Goal: Register for event/course

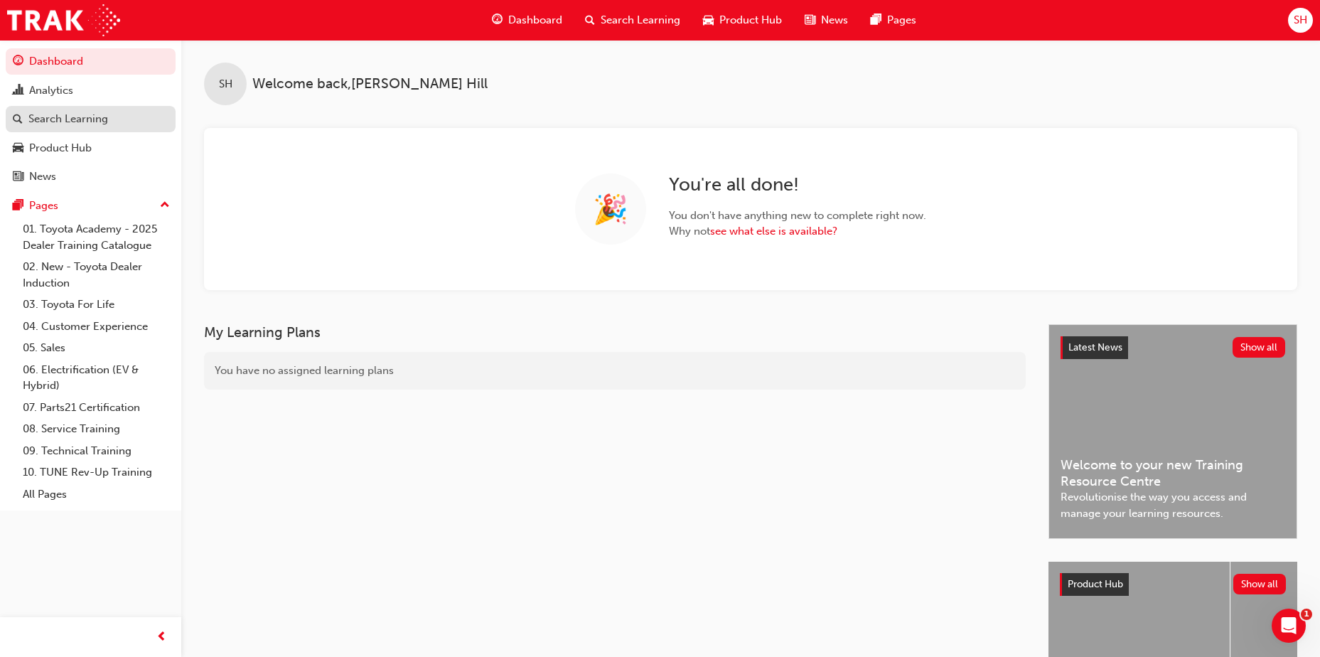
click at [76, 117] on div "Search Learning" at bounding box center [68, 119] width 80 height 16
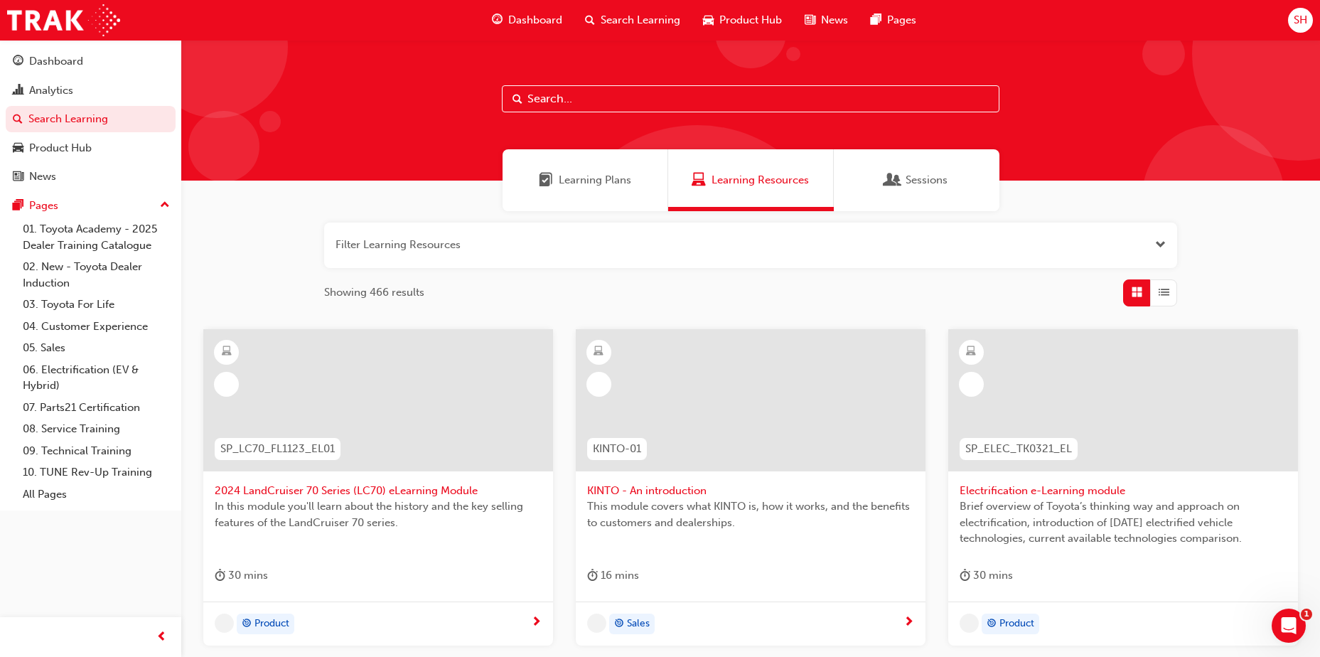
click at [641, 97] on input "text" at bounding box center [751, 98] width 498 height 27
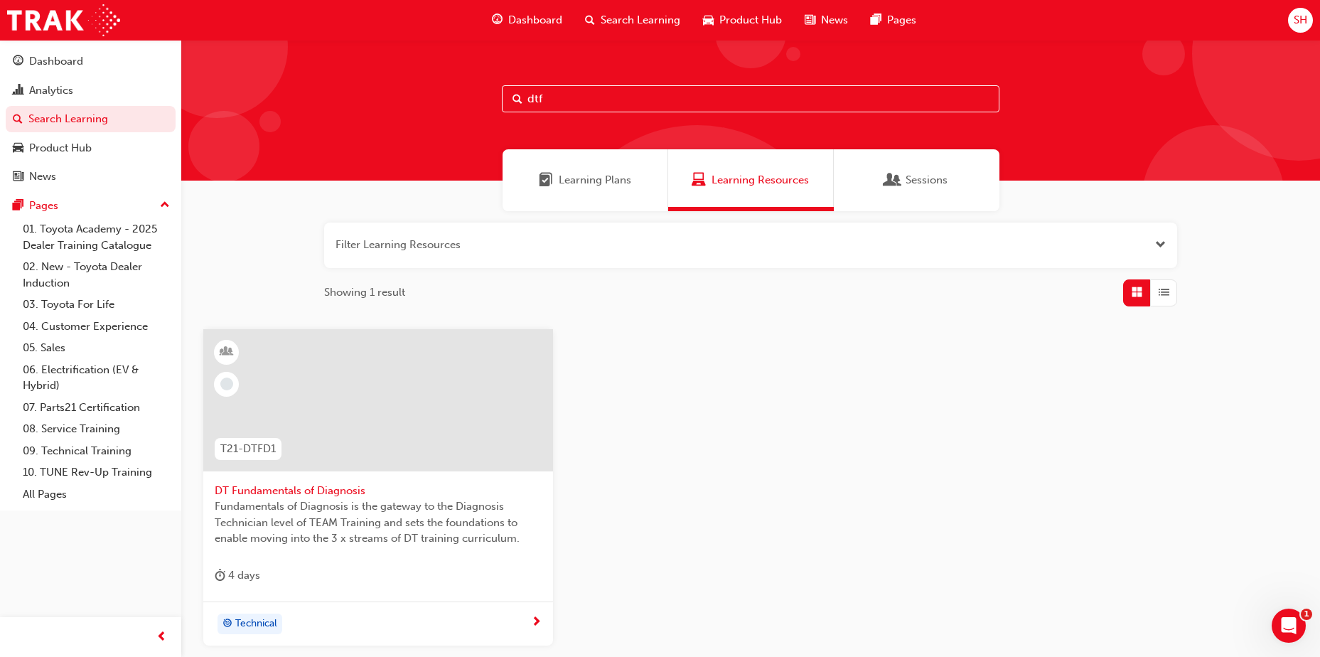
type input "dtf"
click at [428, 431] on div at bounding box center [378, 400] width 350 height 142
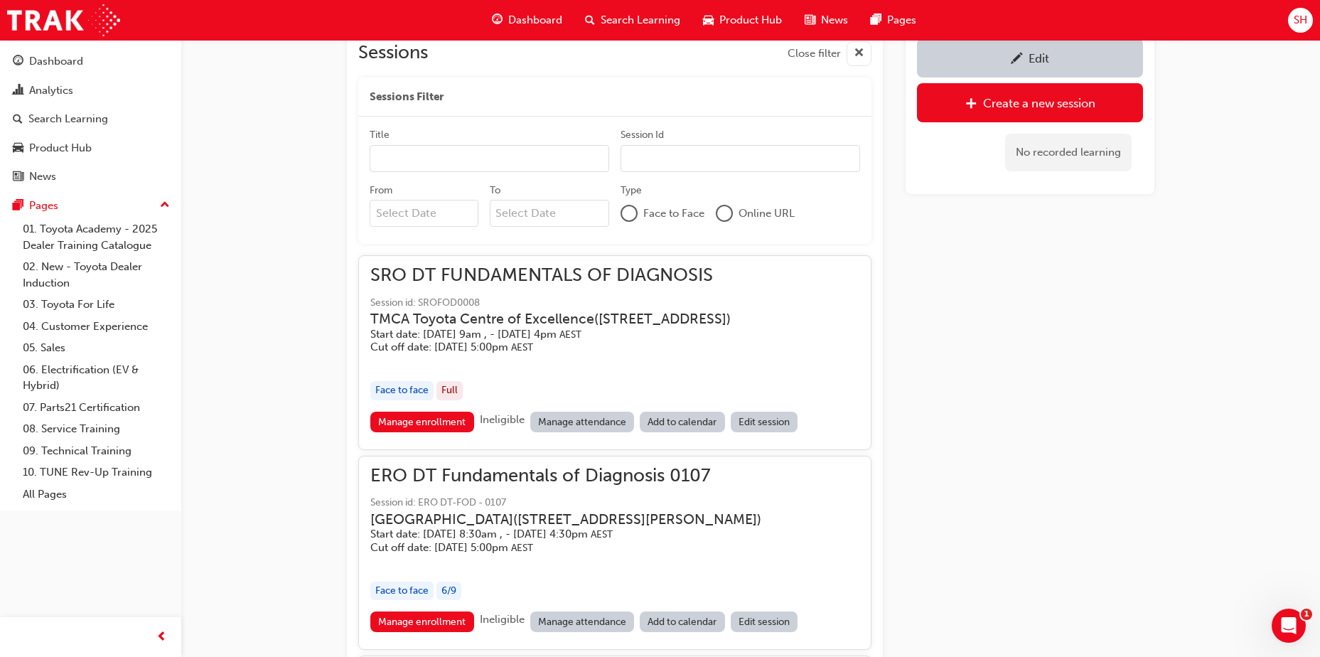
scroll to position [1005, 0]
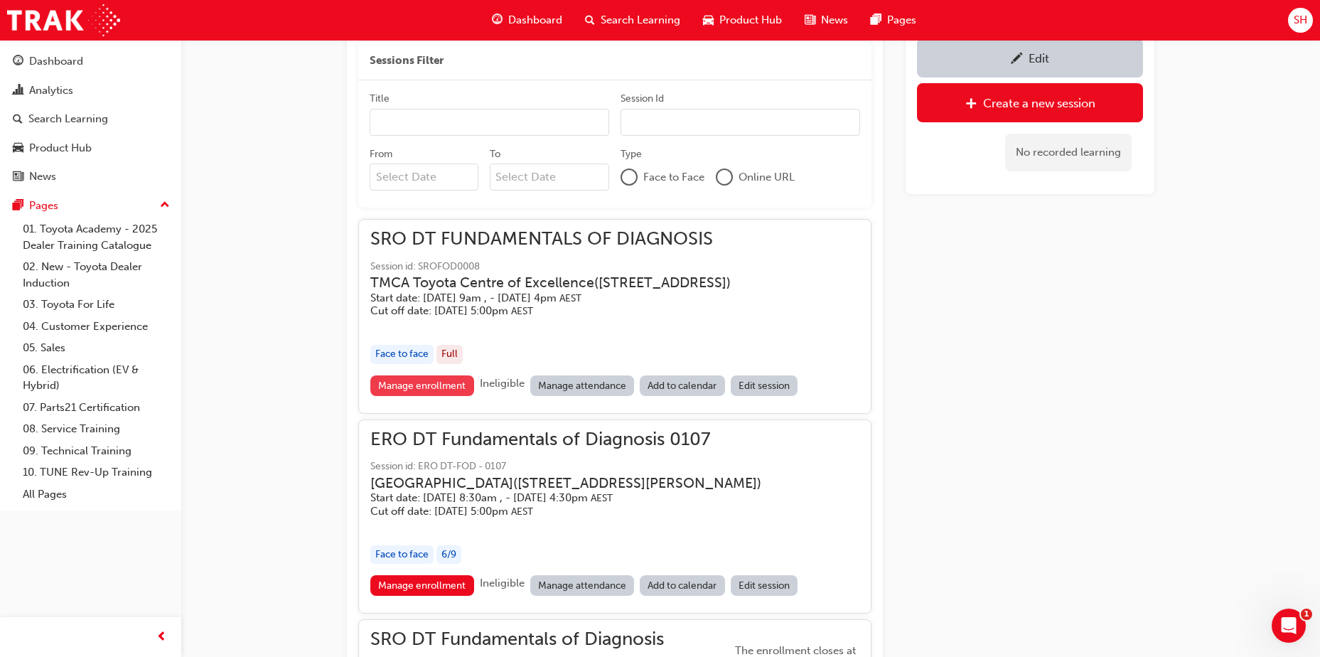
click at [421, 396] on link "Manage enrollment" at bounding box center [422, 385] width 104 height 21
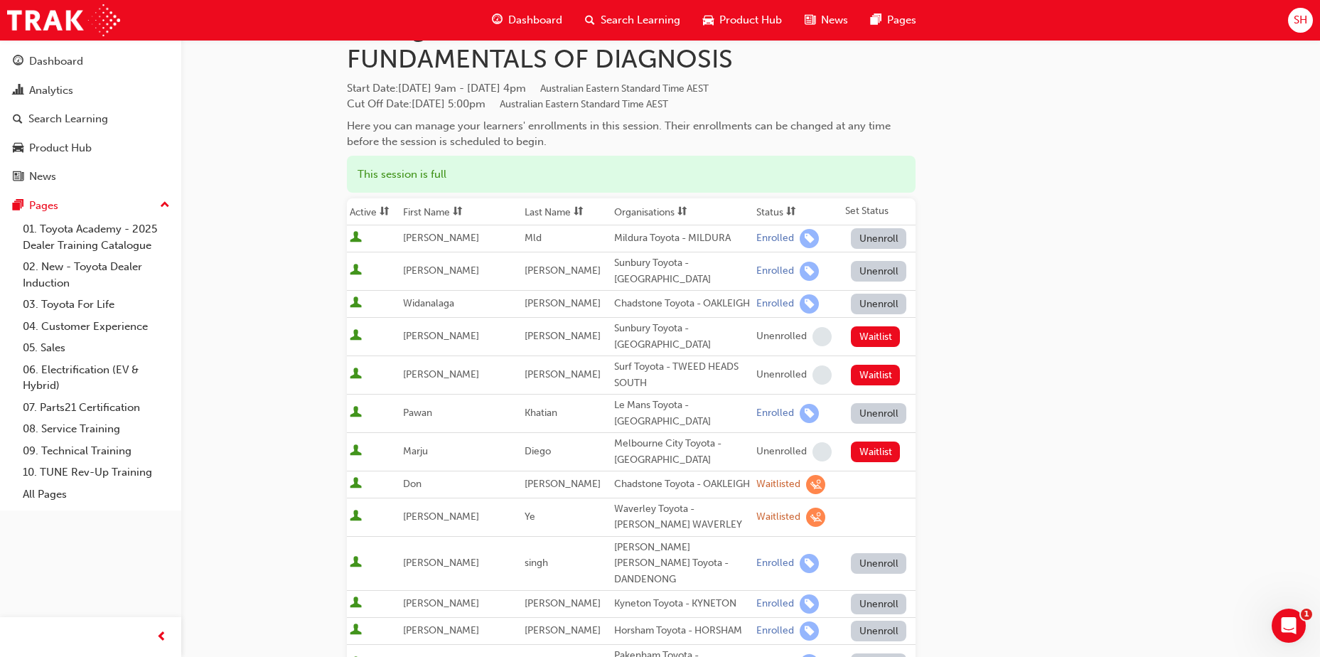
scroll to position [142, 0]
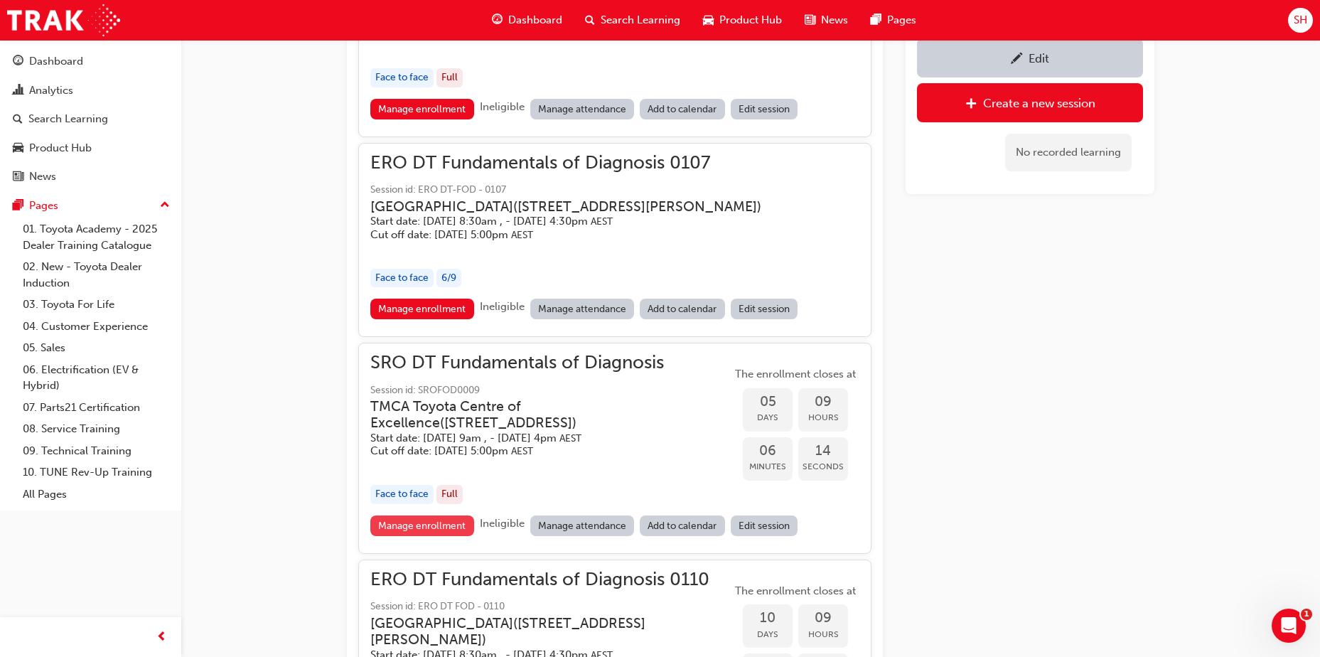
scroll to position [1289, 0]
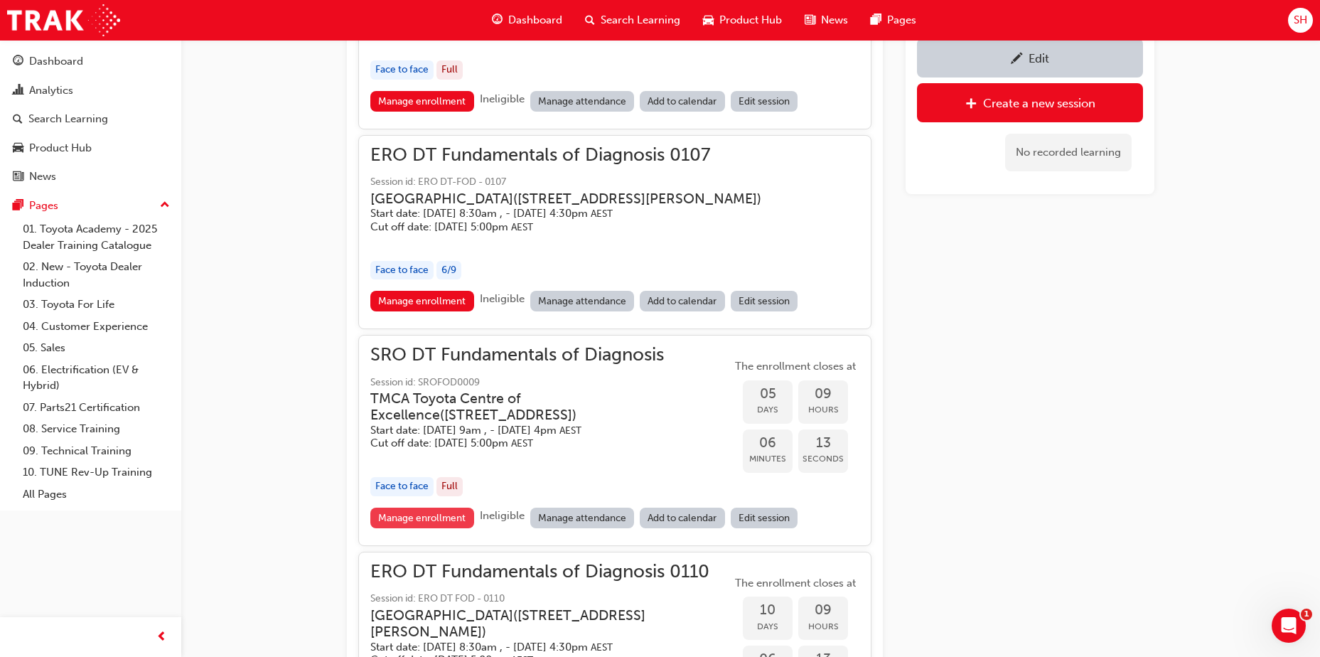
click at [453, 528] on link "Manage enrollment" at bounding box center [422, 518] width 104 height 21
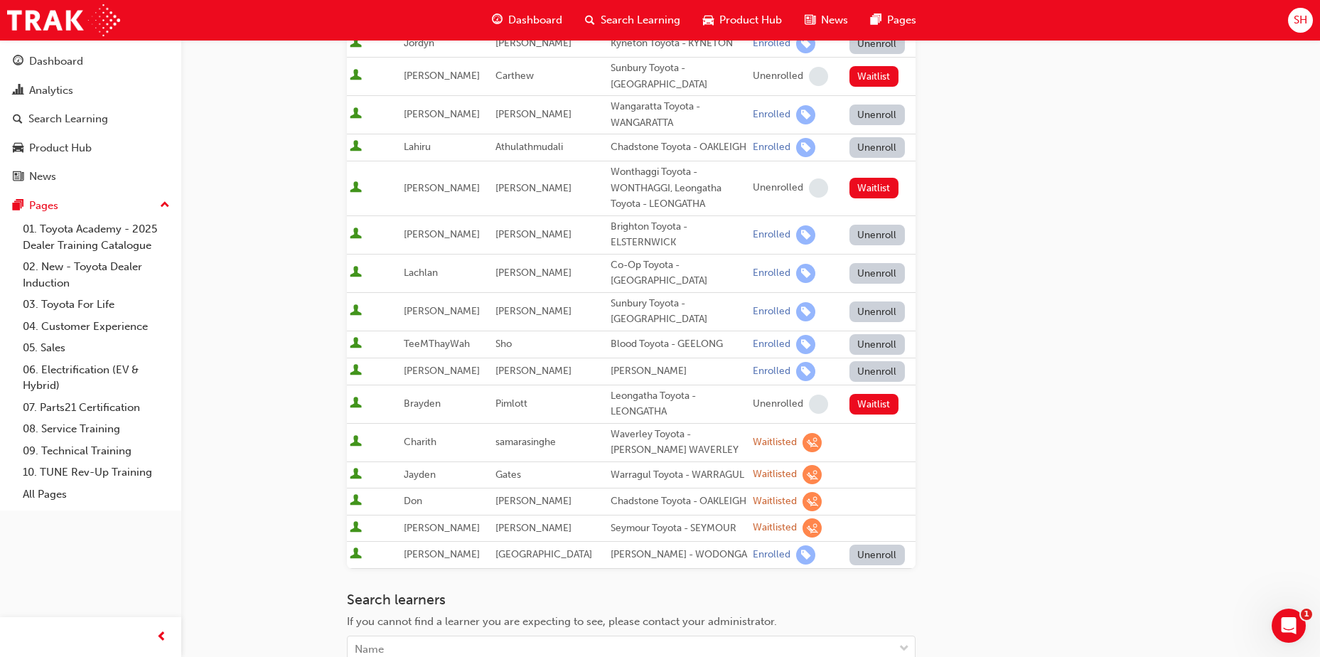
scroll to position [213, 0]
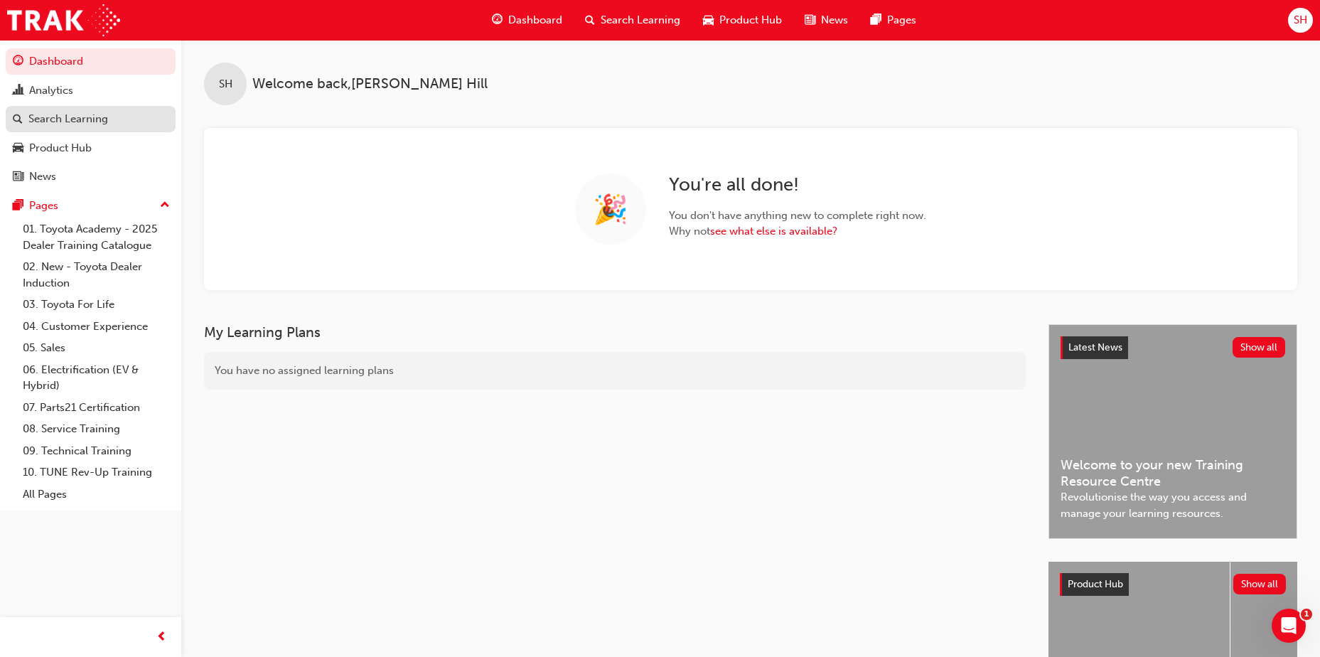
click at [68, 117] on div "Search Learning" at bounding box center [68, 119] width 80 height 16
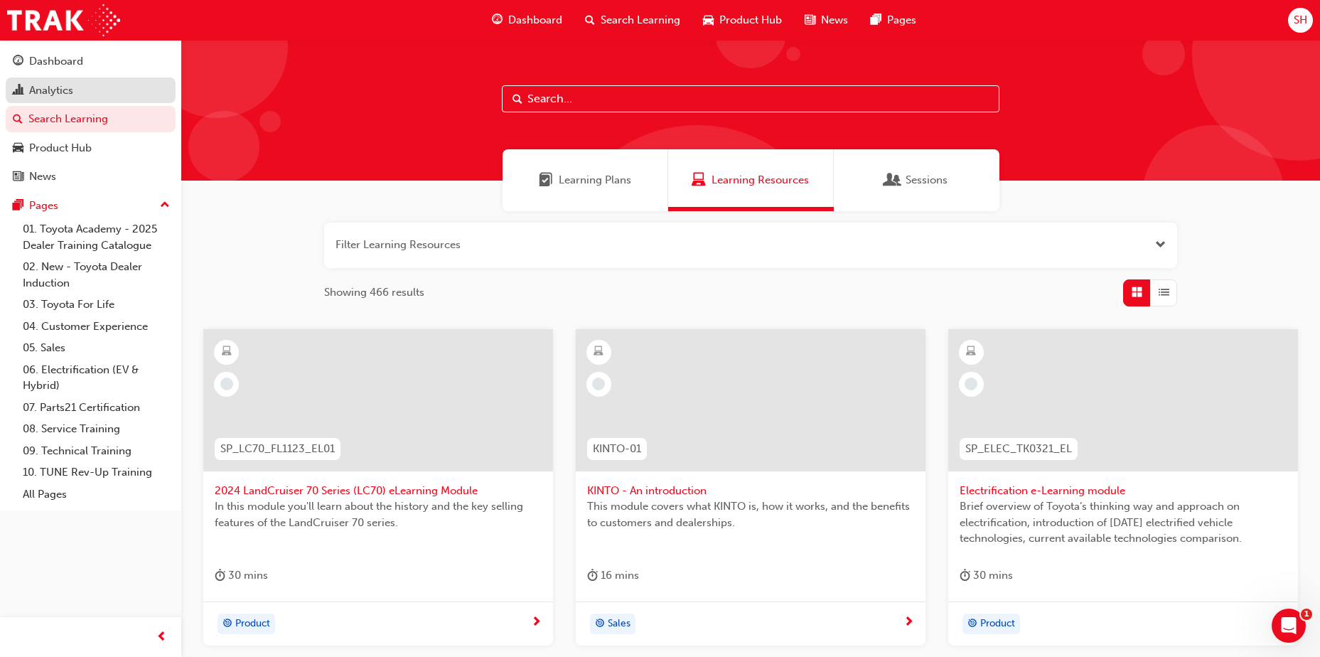
click at [75, 80] on link "Analytics" at bounding box center [91, 90] width 170 height 26
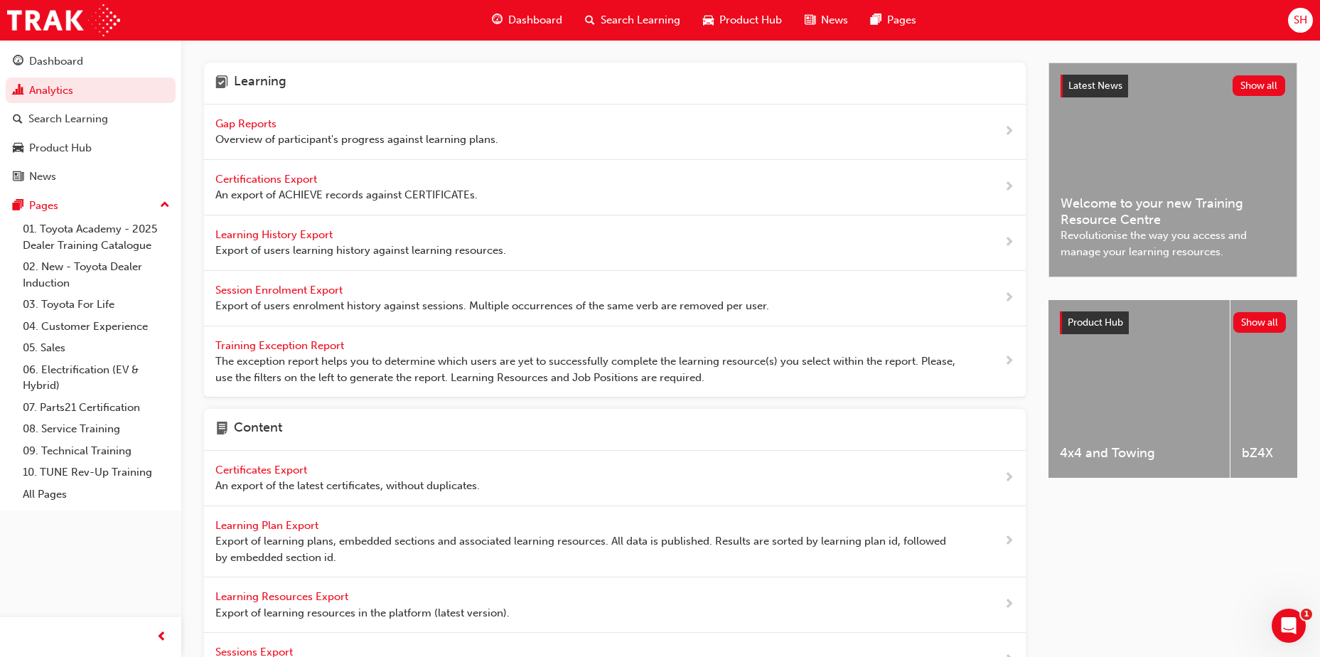
click at [253, 123] on span "Gap Reports" at bounding box center [247, 123] width 64 height 13
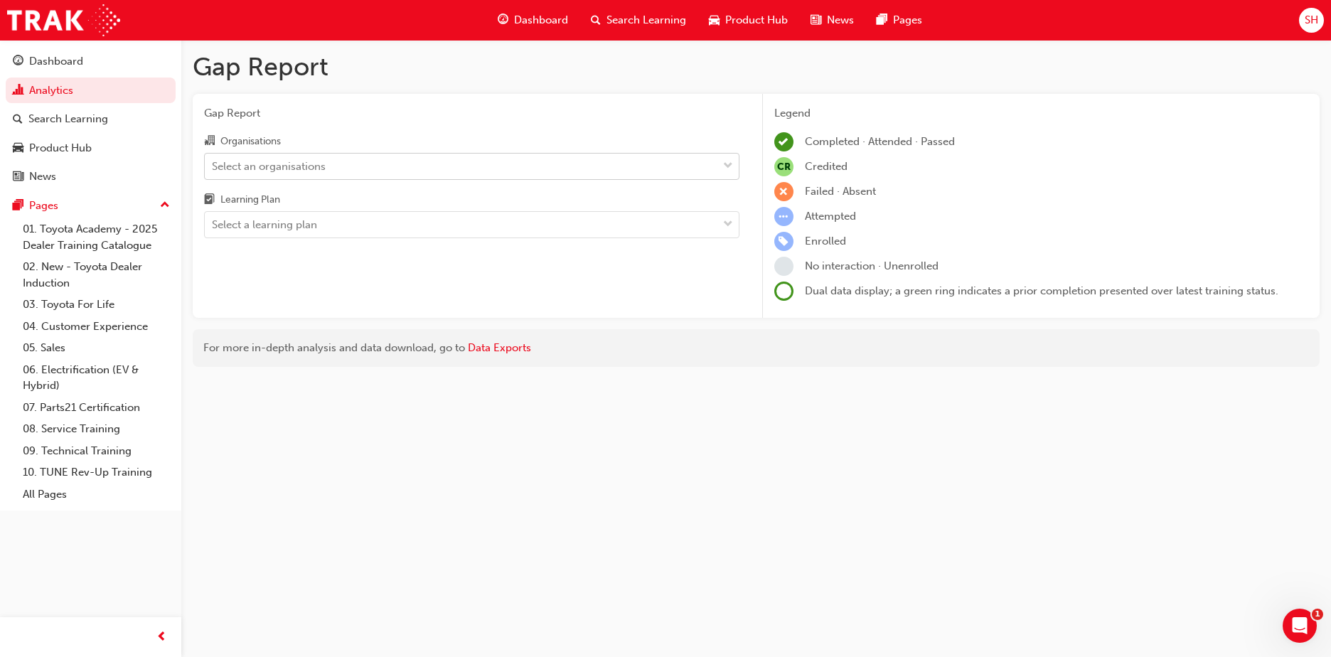
click at [279, 160] on div "Select an organisations" at bounding box center [269, 166] width 114 height 16
click at [213, 160] on input "Organisations Select an organisations" at bounding box center [212, 165] width 1 height 12
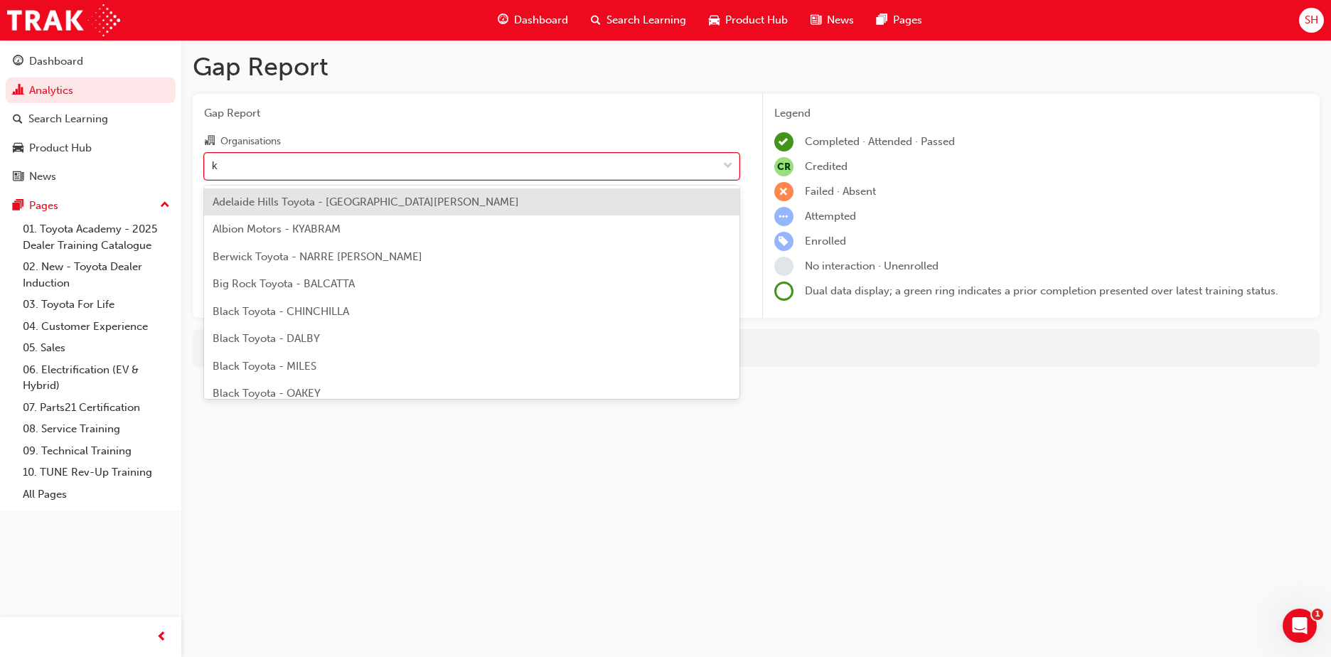
type input "ky"
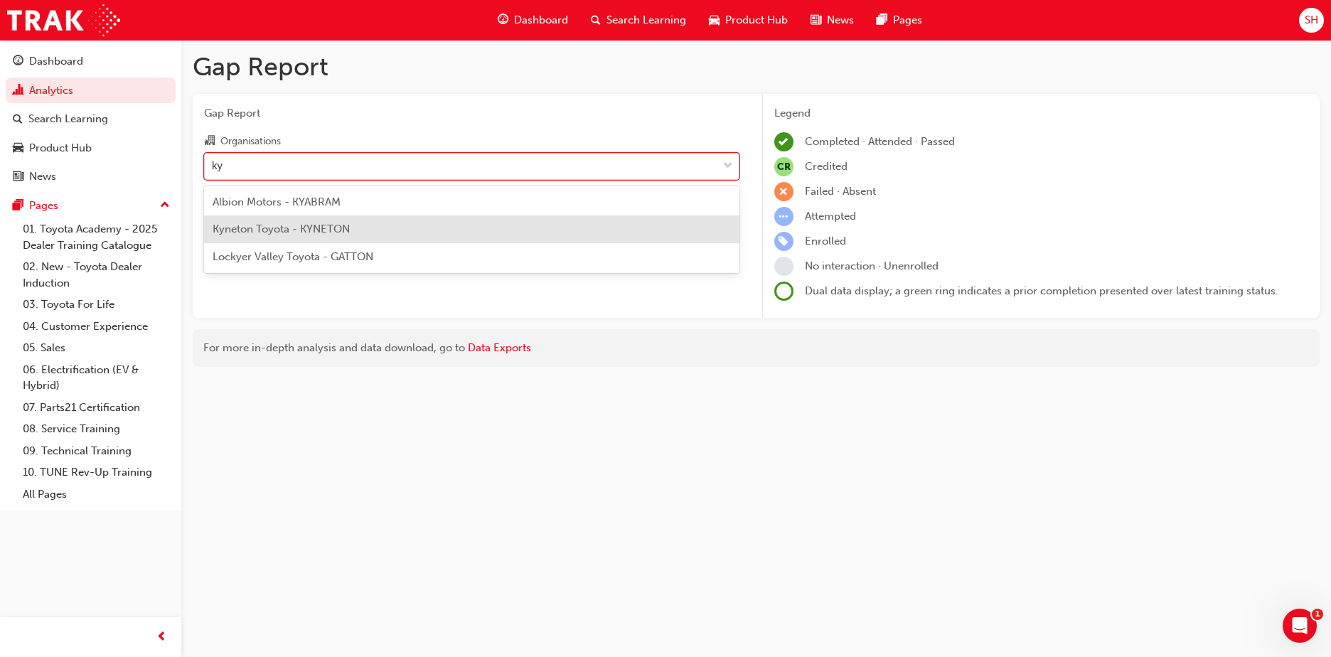
click at [299, 231] on span "Kyneton Toyota - KYNETON" at bounding box center [281, 228] width 137 height 13
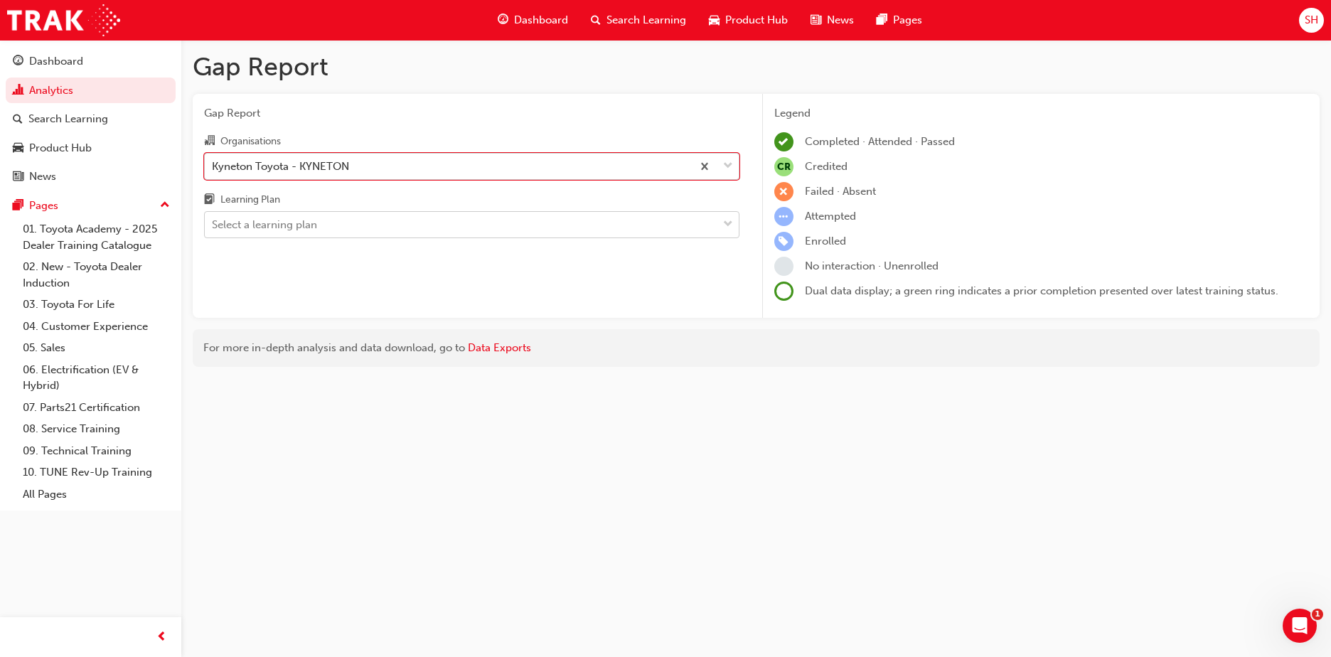
click at [318, 225] on div "Select a learning plan" at bounding box center [461, 225] width 512 height 25
click at [213, 225] on input "Learning Plan Select a learning plan" at bounding box center [212, 224] width 1 height 12
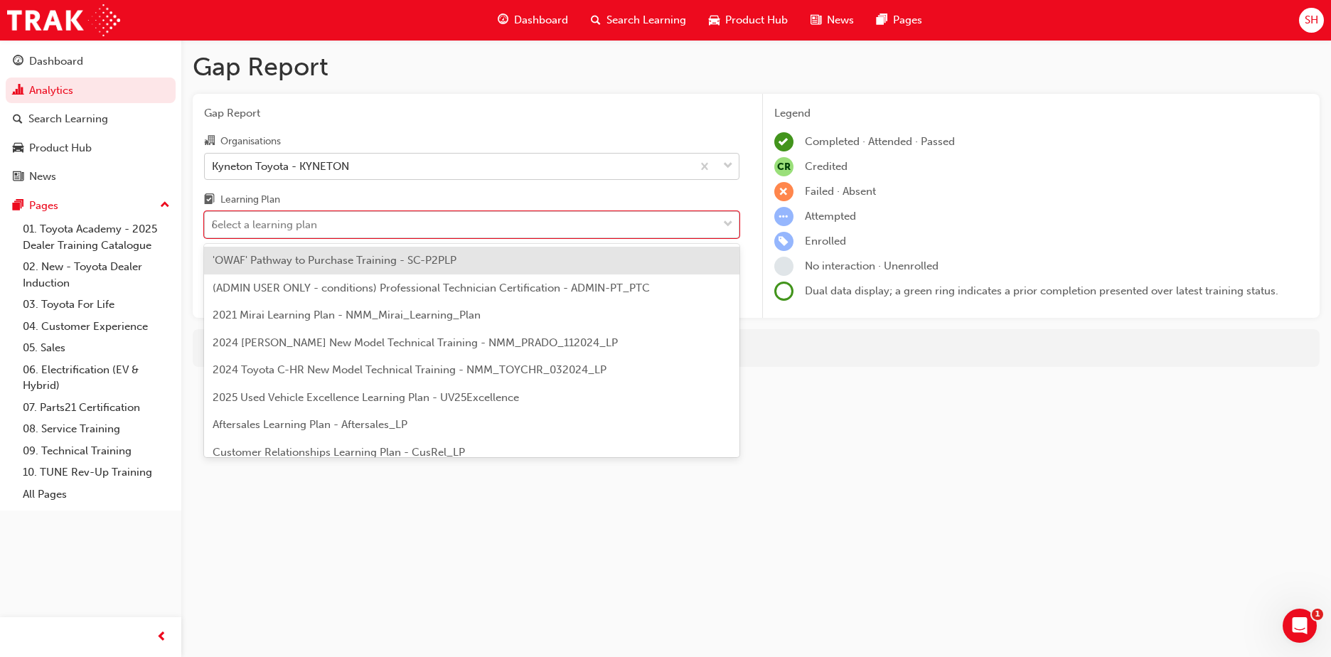
type input "dt"
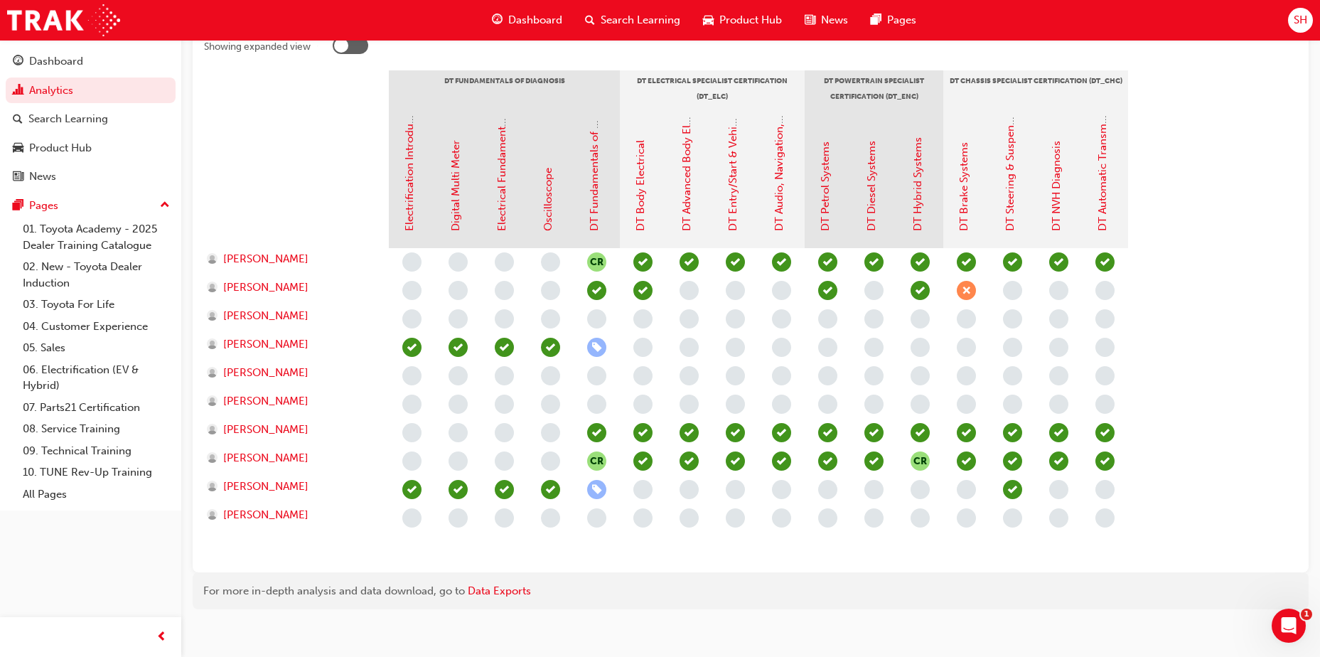
scroll to position [314, 0]
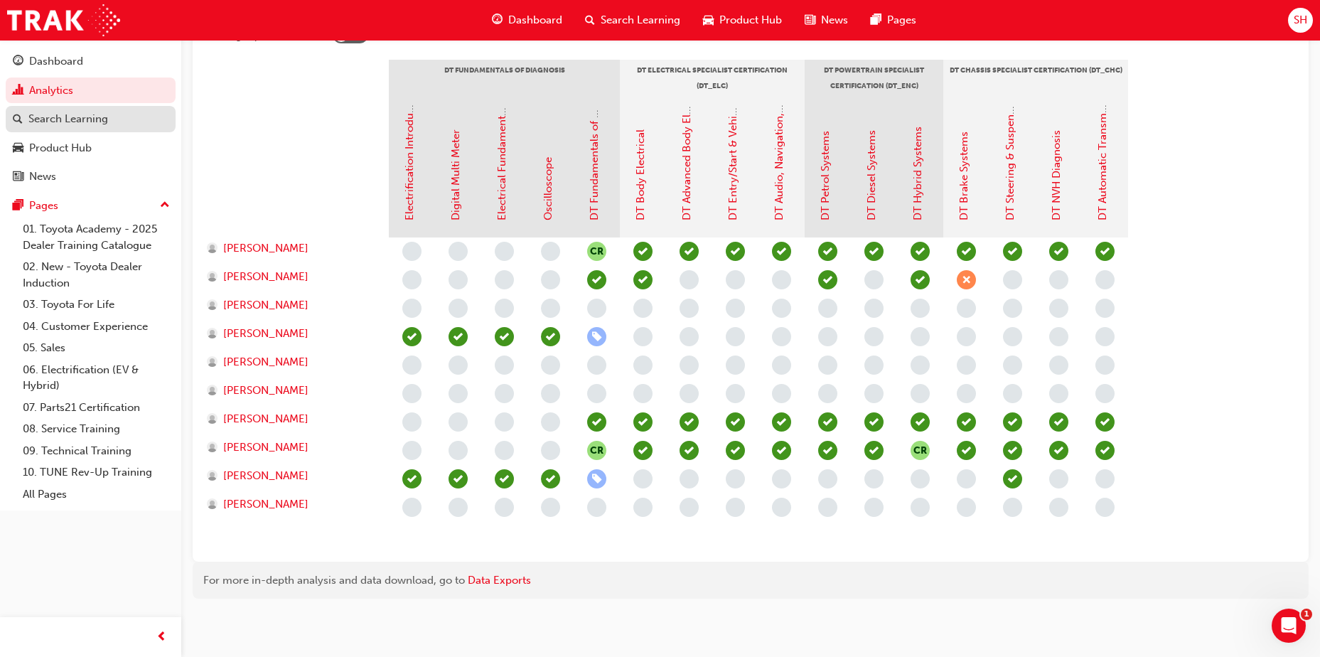
click at [53, 119] on div "Search Learning" at bounding box center [68, 119] width 80 height 16
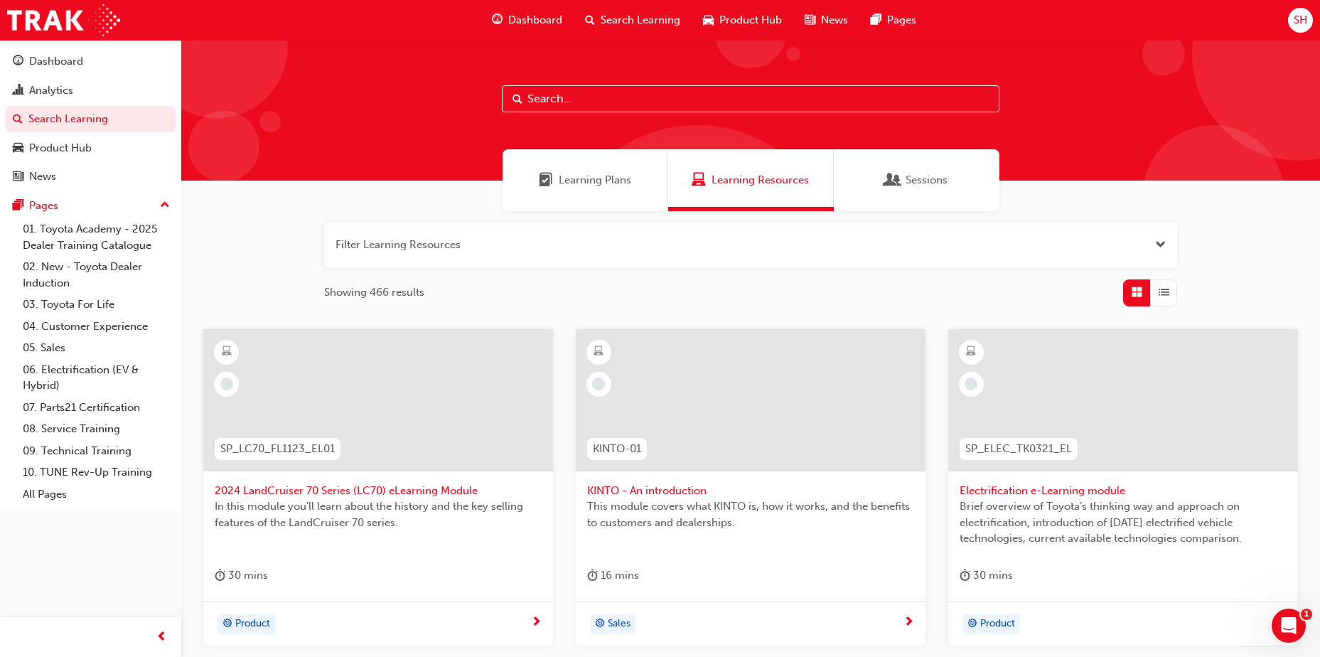
click at [642, 95] on input "text" at bounding box center [751, 98] width 498 height 27
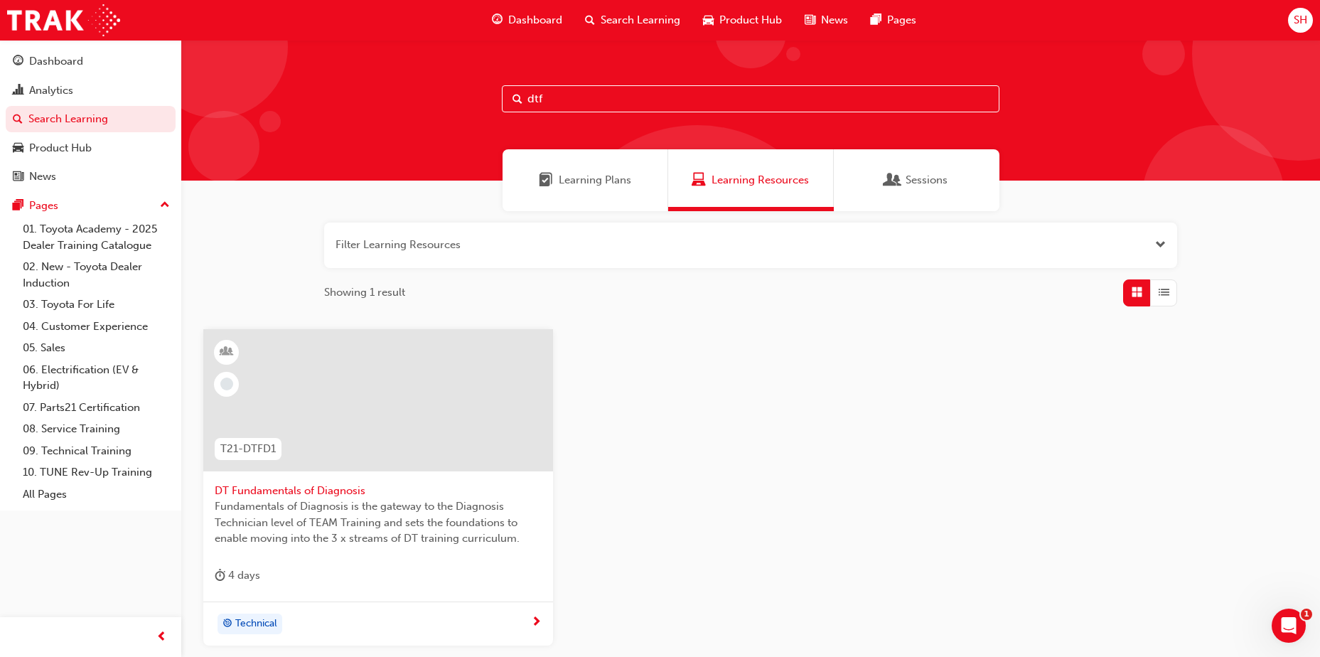
type input "dtf"
click at [370, 424] on div at bounding box center [378, 400] width 350 height 142
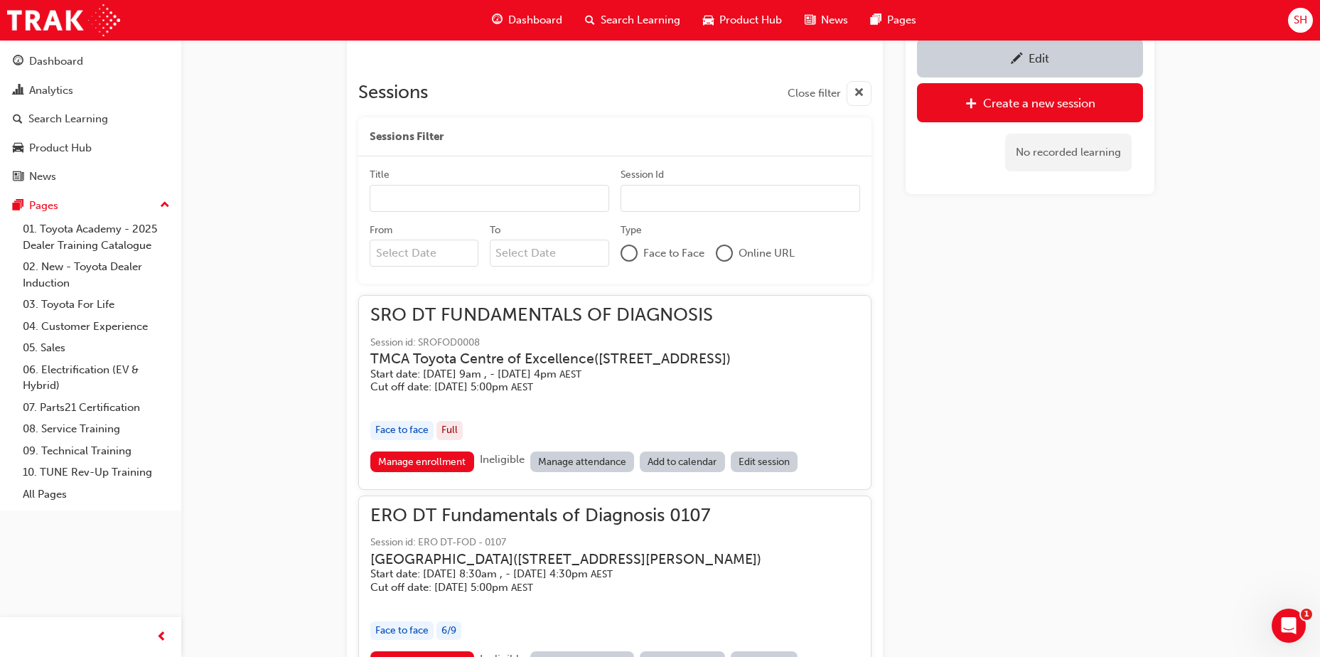
scroll to position [934, 0]
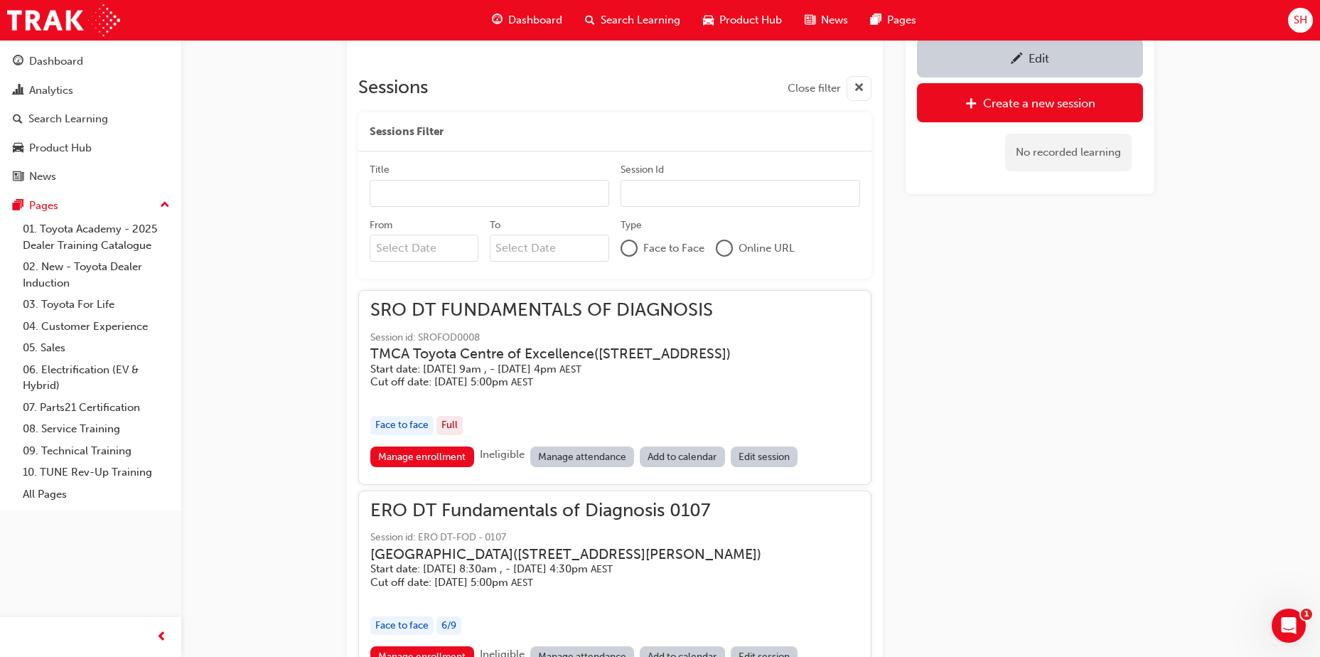
click at [532, 308] on span "SRO DT FUNDAMENTALS OF DIAGNOSIS" at bounding box center [561, 310] width 383 height 16
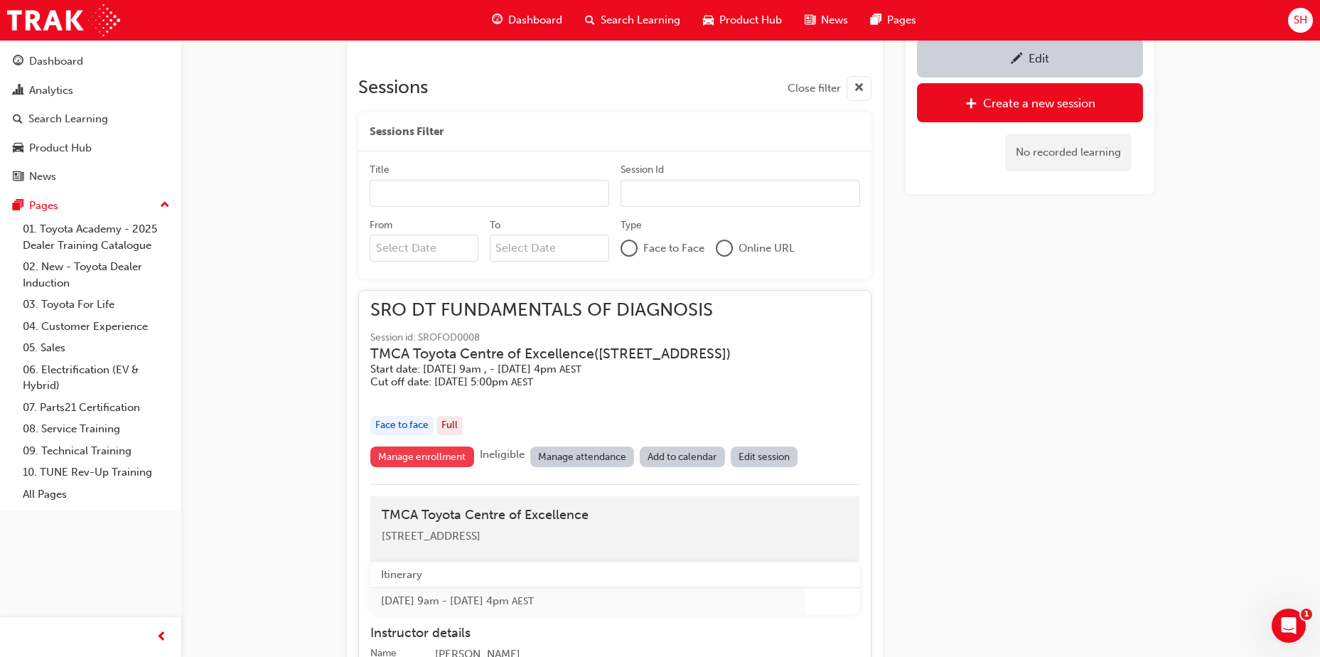
click at [444, 467] on link "Manage enrollment" at bounding box center [422, 456] width 104 height 21
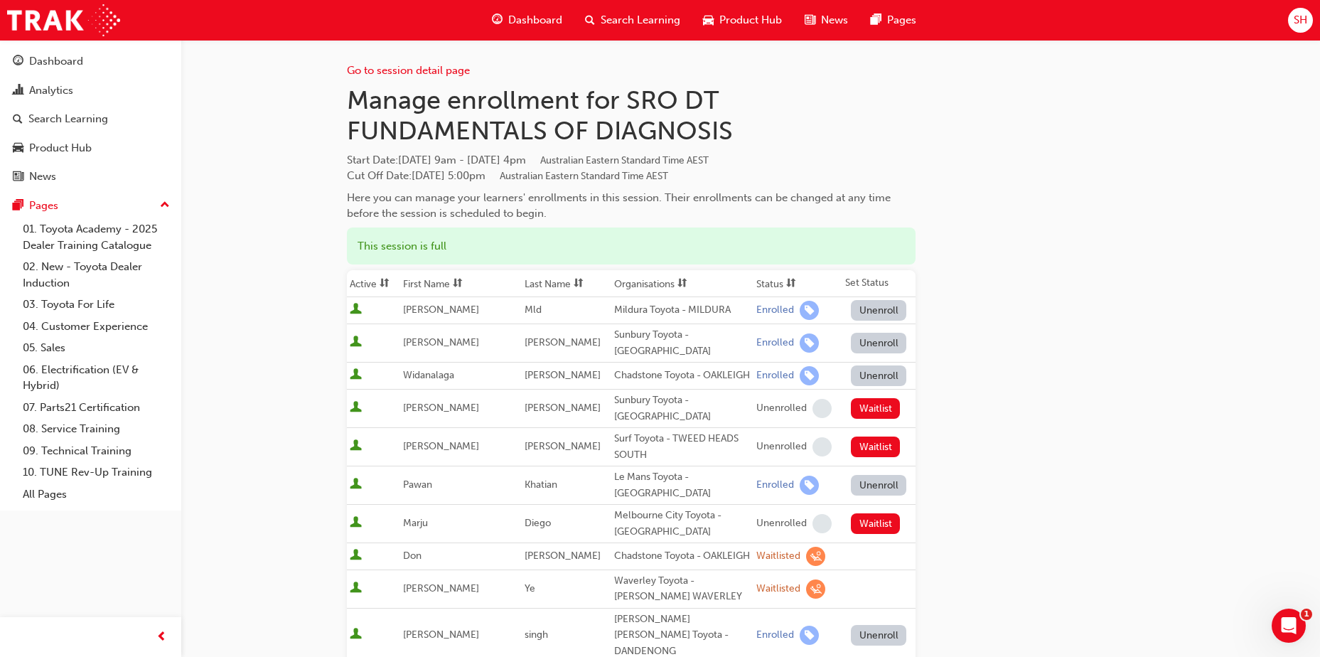
scroll to position [934, 0]
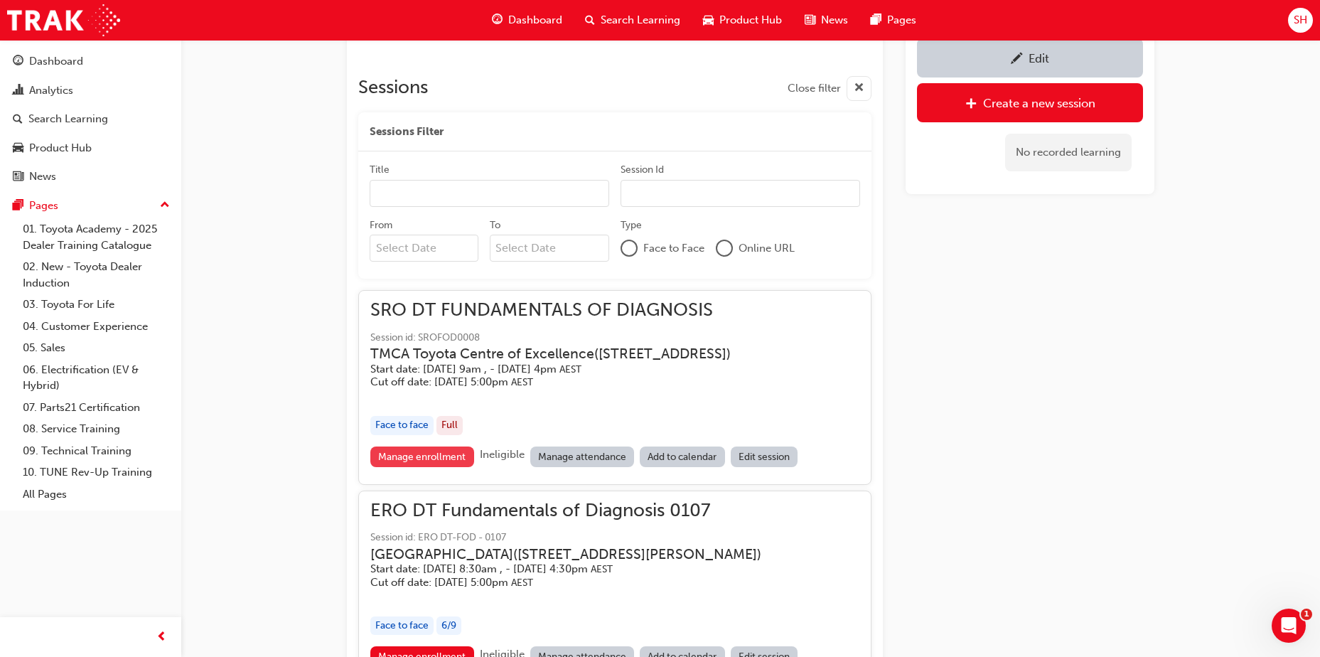
click at [441, 467] on link "Manage enrollment" at bounding box center [422, 456] width 104 height 21
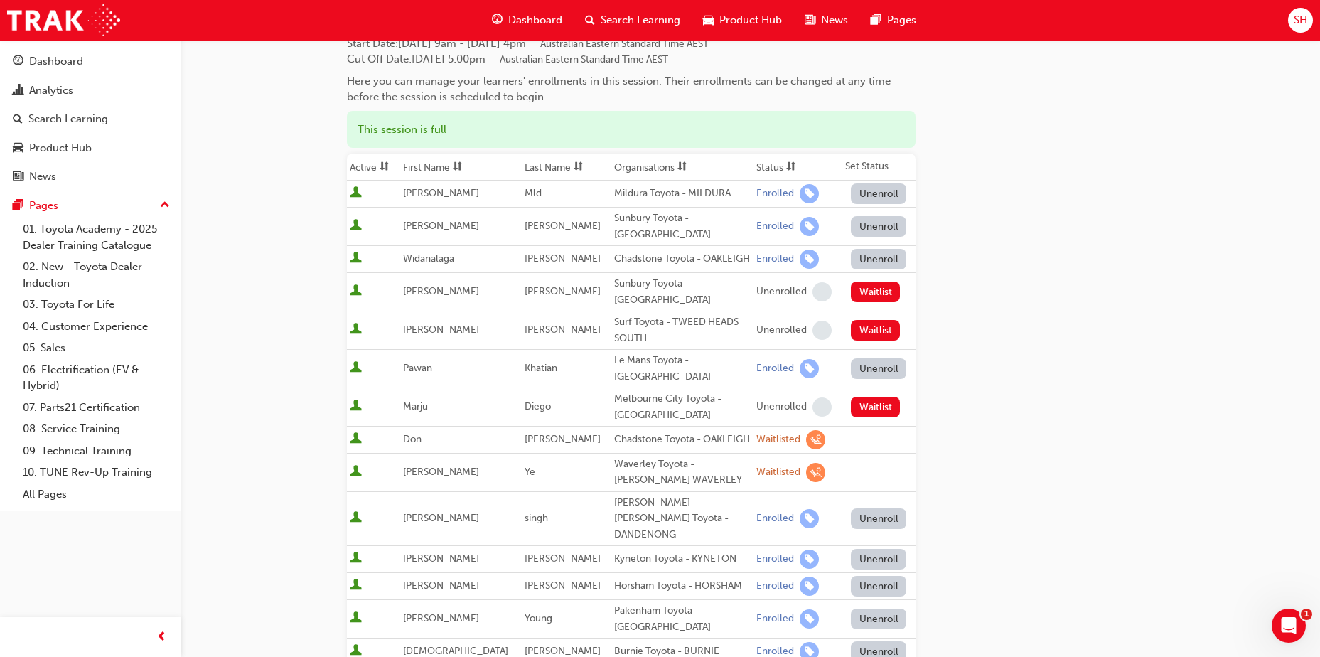
scroll to position [142, 0]
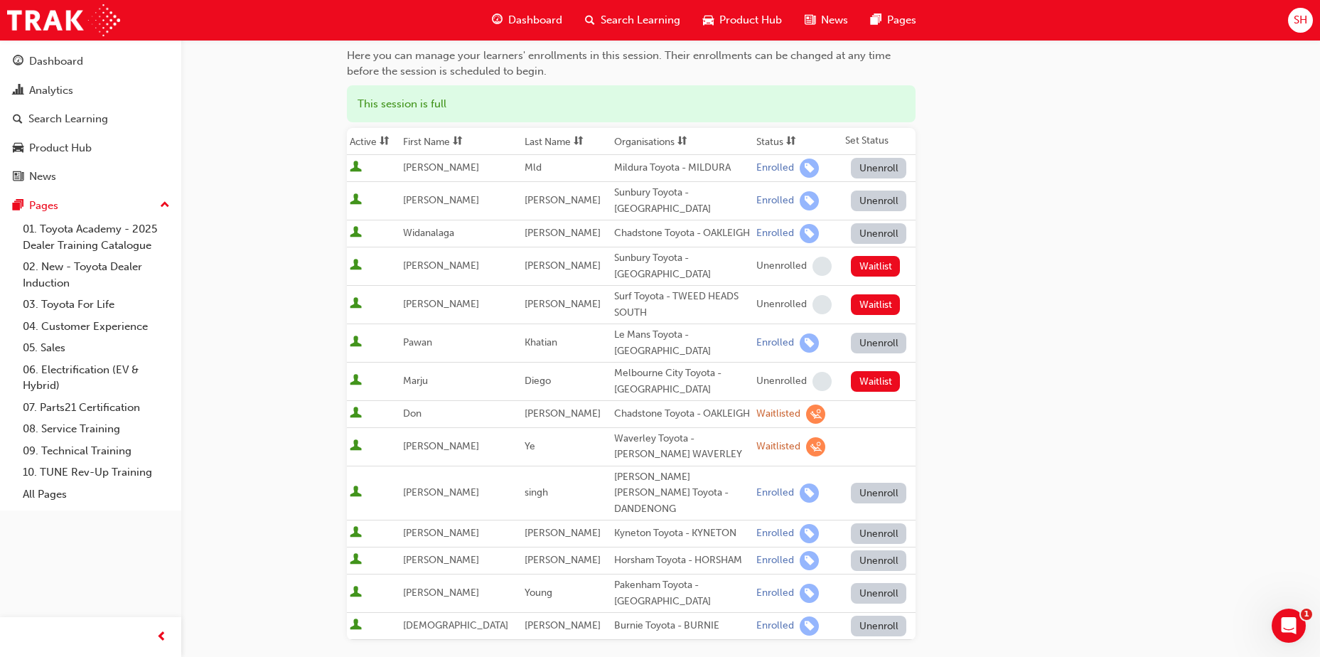
scroll to position [934, 0]
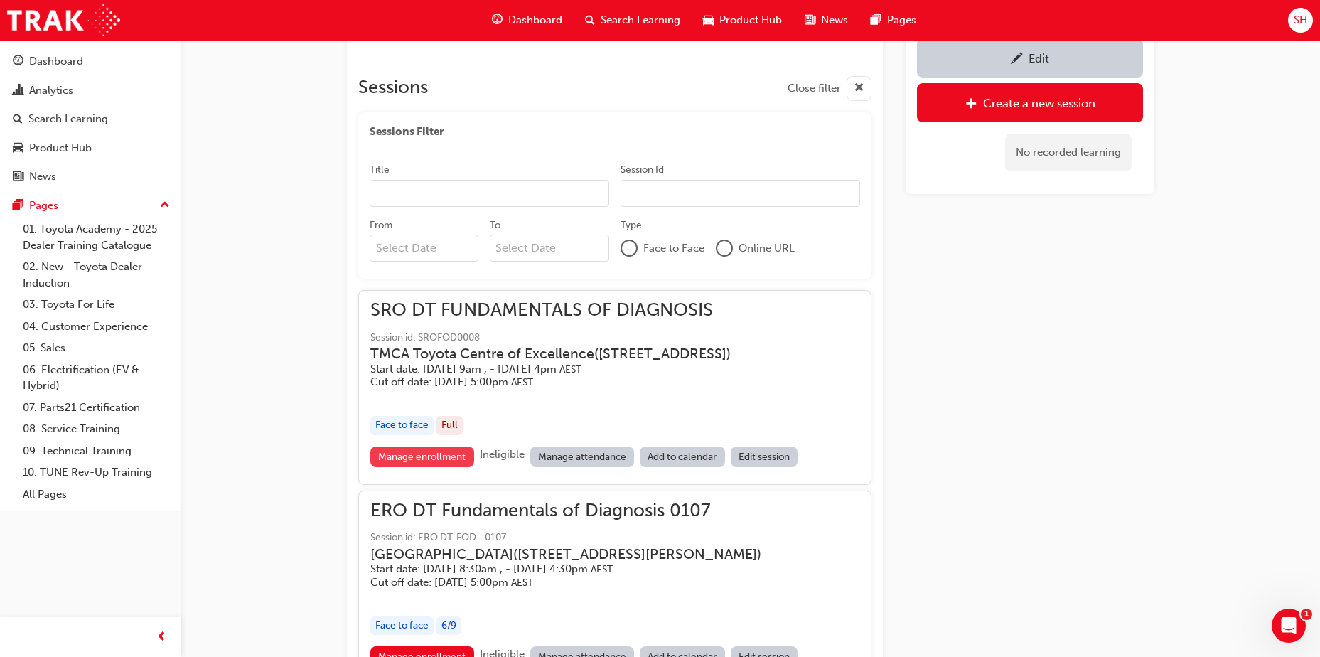
click at [429, 467] on link "Manage enrollment" at bounding box center [422, 456] width 104 height 21
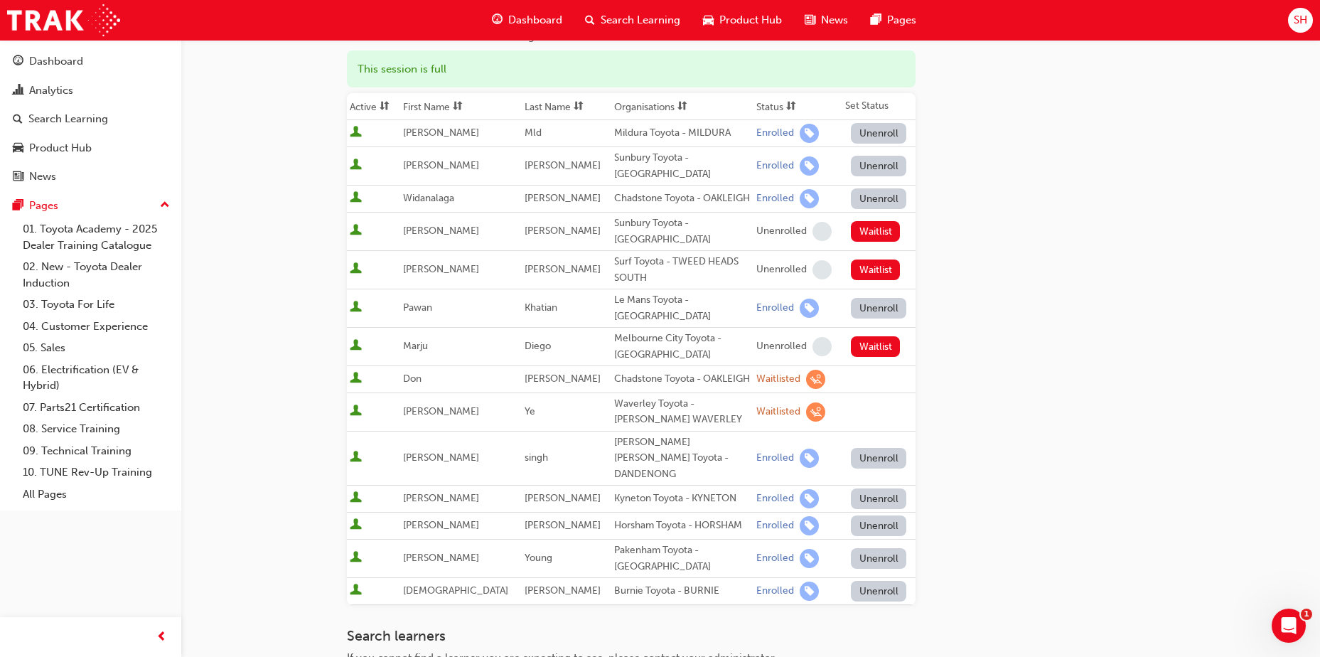
scroll to position [142, 0]
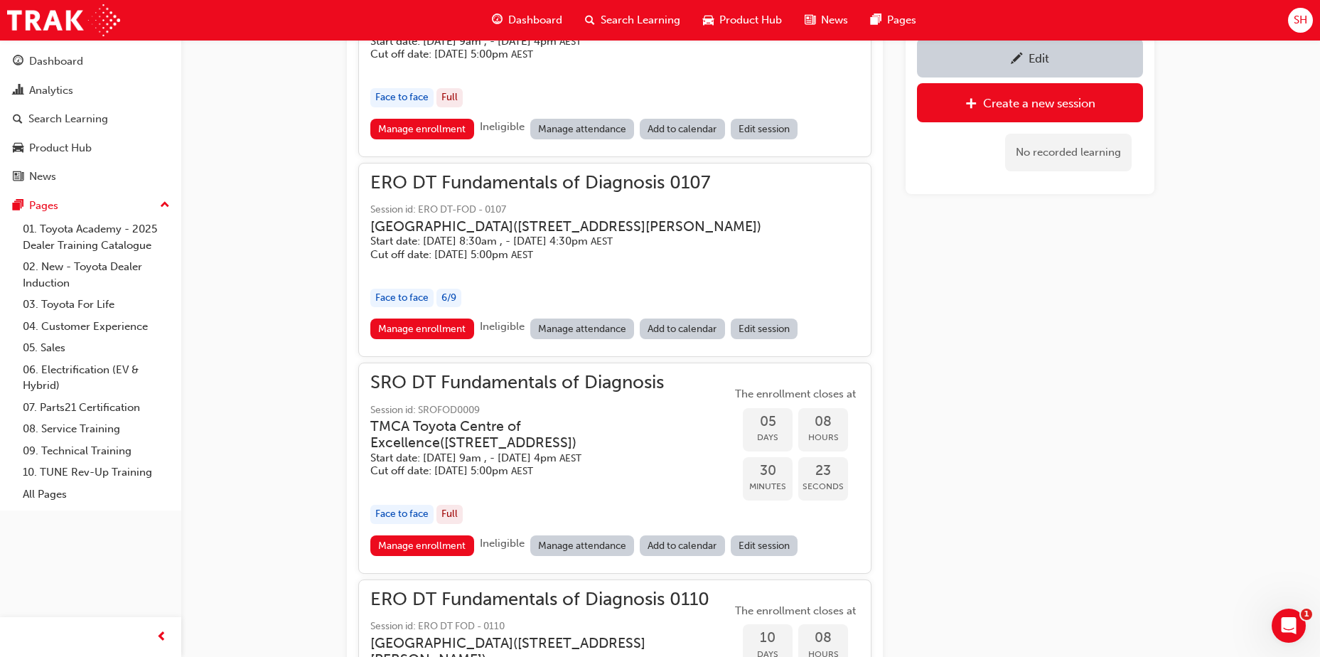
scroll to position [1289, 0]
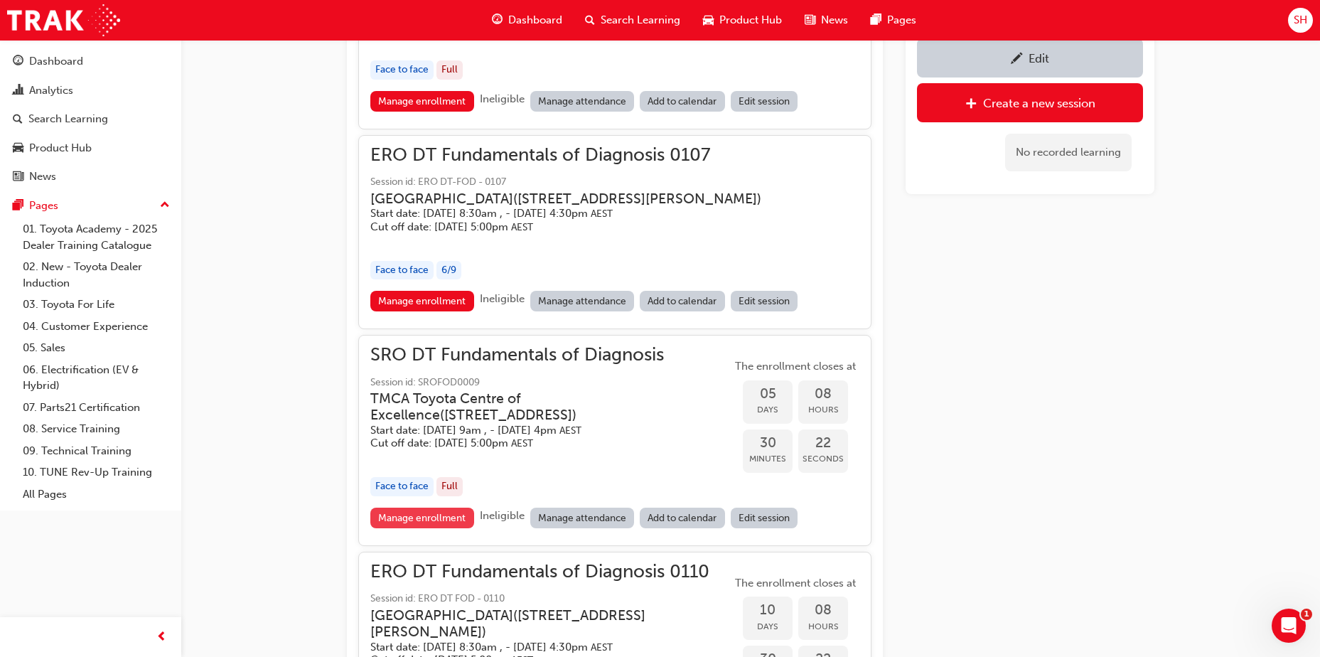
click at [427, 528] on link "Manage enrollment" at bounding box center [422, 518] width 104 height 21
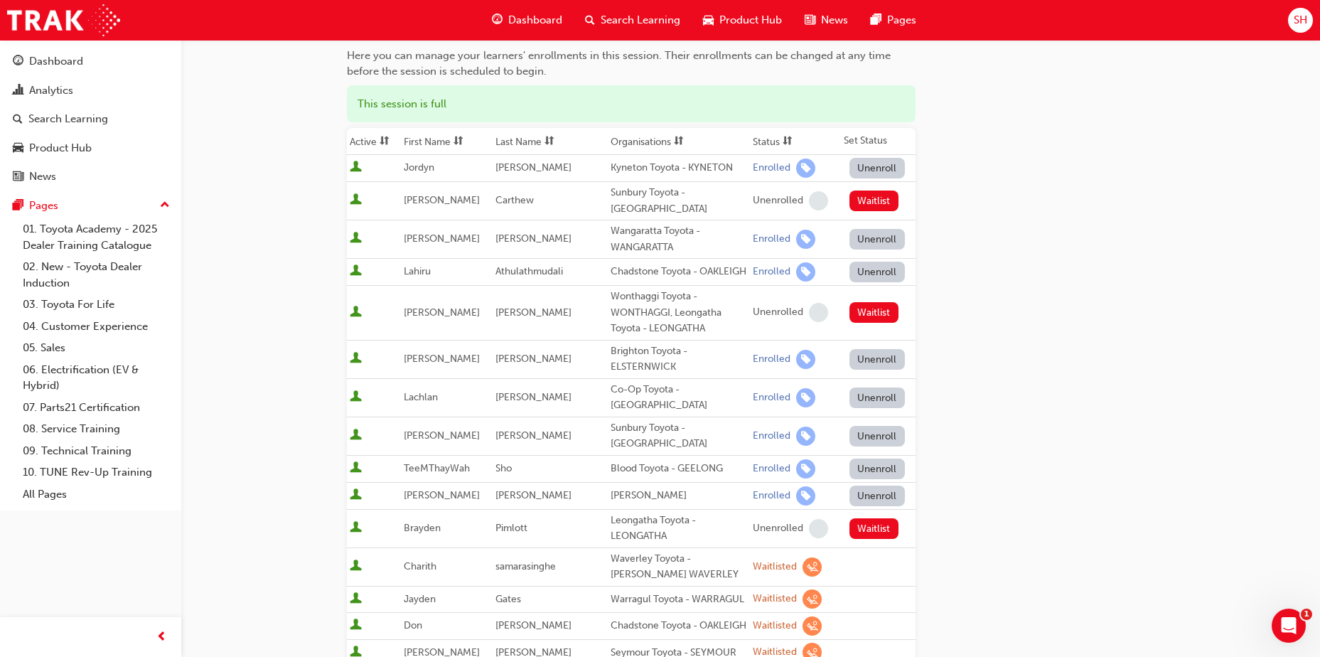
scroll to position [71, 0]
